Goal: Communication & Community: Participate in discussion

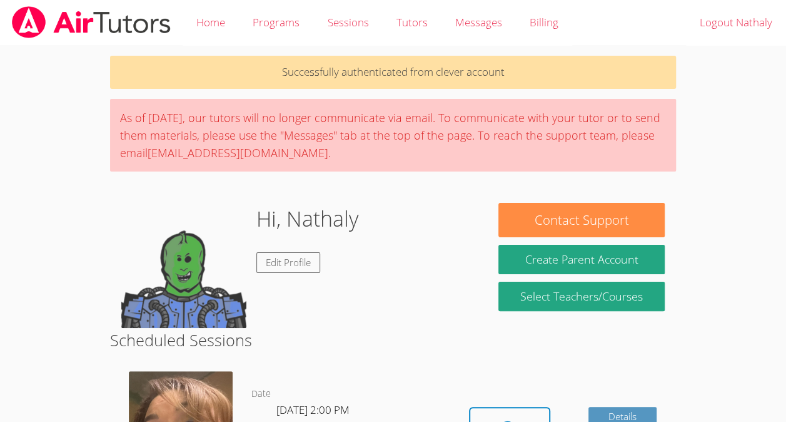
scroll to position [138, 0]
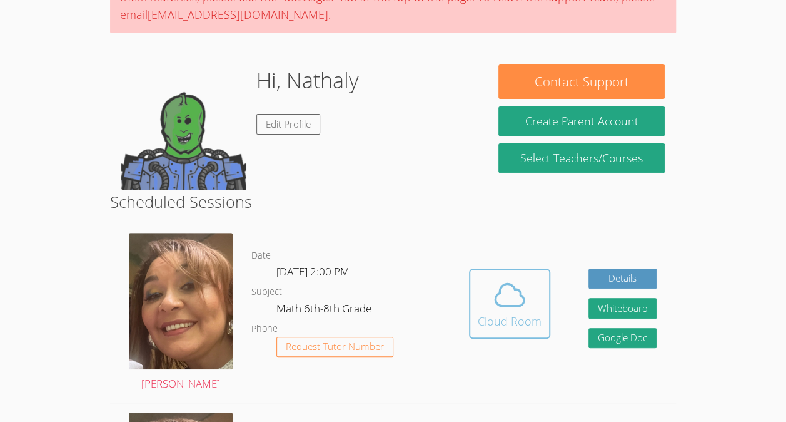
click at [498, 314] on div "Cloud Room" at bounding box center [510, 321] width 64 height 18
click at [499, 313] on div "Cloud Room" at bounding box center [510, 321] width 64 height 18
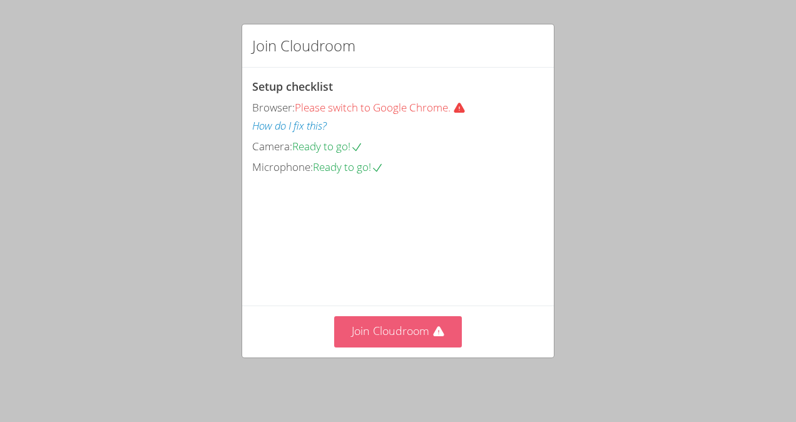
click at [425, 346] on button "Join Cloudroom" at bounding box center [398, 331] width 128 height 31
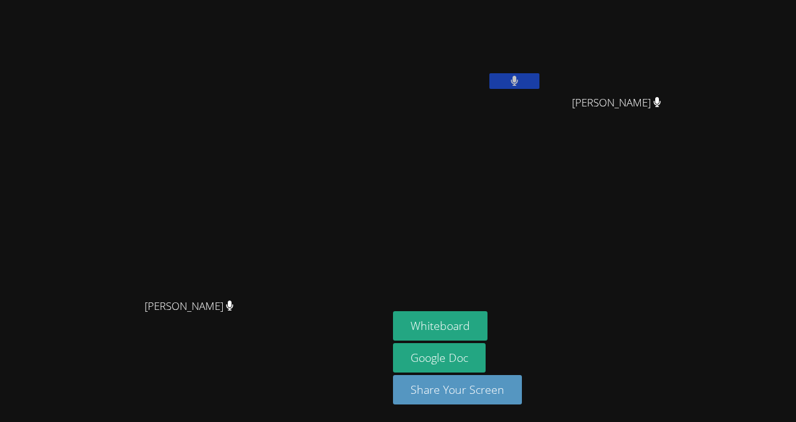
click at [527, 247] on aside "Nathaly Banegas Martinez Jose Moran Velasquez Jose Moran Velasquez Whiteboard G…" at bounding box center [544, 211] width 313 height 422
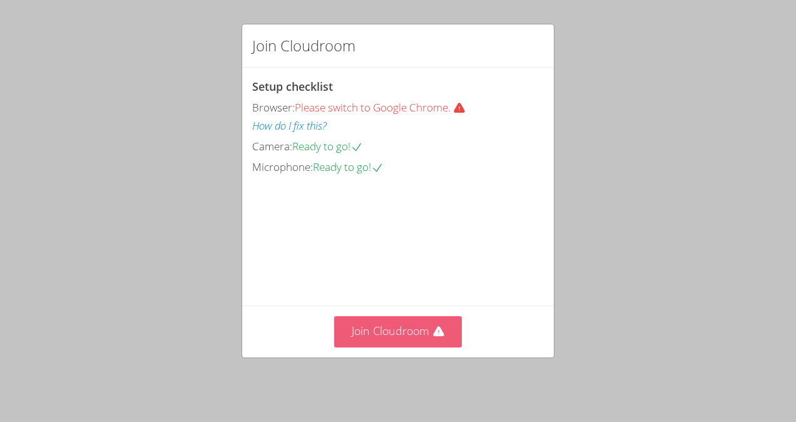
click at [427, 336] on button "Join Cloudroom" at bounding box center [398, 331] width 128 height 31
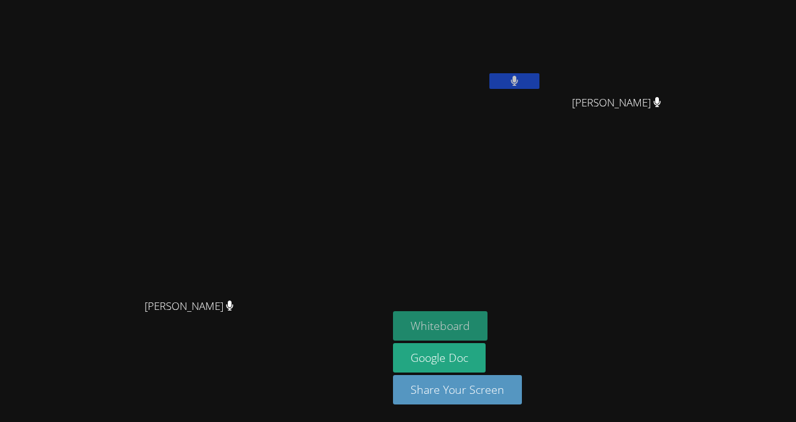
click at [487, 323] on button "Whiteboard" at bounding box center [440, 325] width 94 height 29
click at [608, 184] on aside "Nathaly Banegas Martinez Jose Moran Velasquez Jose Moran Velasquez Whiteboard G…" at bounding box center [544, 211] width 313 height 422
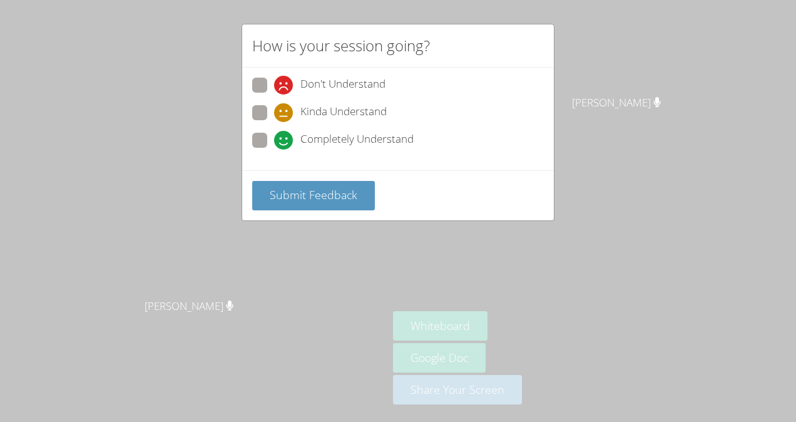
click at [274, 149] on span at bounding box center [274, 149] width 0 height 0
click at [274, 138] on input "Completely Understand" at bounding box center [279, 138] width 11 height 11
radio input "true"
click at [274, 149] on span at bounding box center [274, 149] width 0 height 0
click at [274, 138] on input "Completely Understand" at bounding box center [279, 138] width 11 height 11
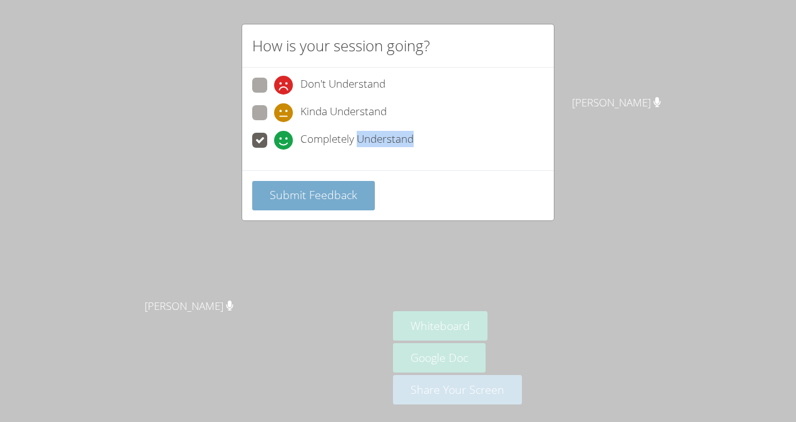
drag, startPoint x: 255, startPoint y: 138, endPoint x: 314, endPoint y: 195, distance: 82.7
drag, startPoint x: 314, startPoint y: 195, endPoint x: 271, endPoint y: 190, distance: 42.8
click at [271, 190] on span "Submit Feedback" at bounding box center [314, 194] width 88 height 15
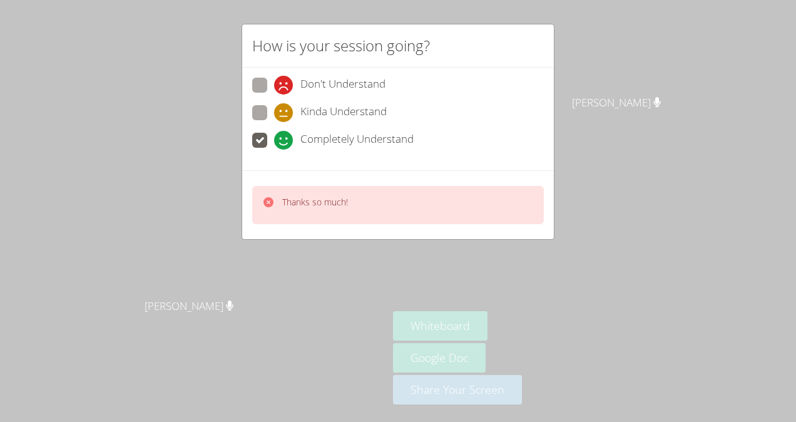
click at [401, 203] on div "Thanks so much!" at bounding box center [397, 205] width 291 height 38
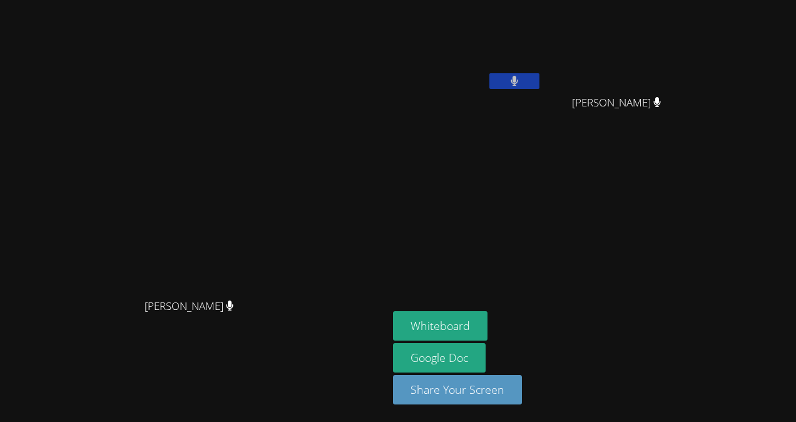
click at [493, 118] on div "Nathaly Banegas Martinez" at bounding box center [467, 72] width 149 height 134
